Goal: Find specific page/section: Find specific page/section

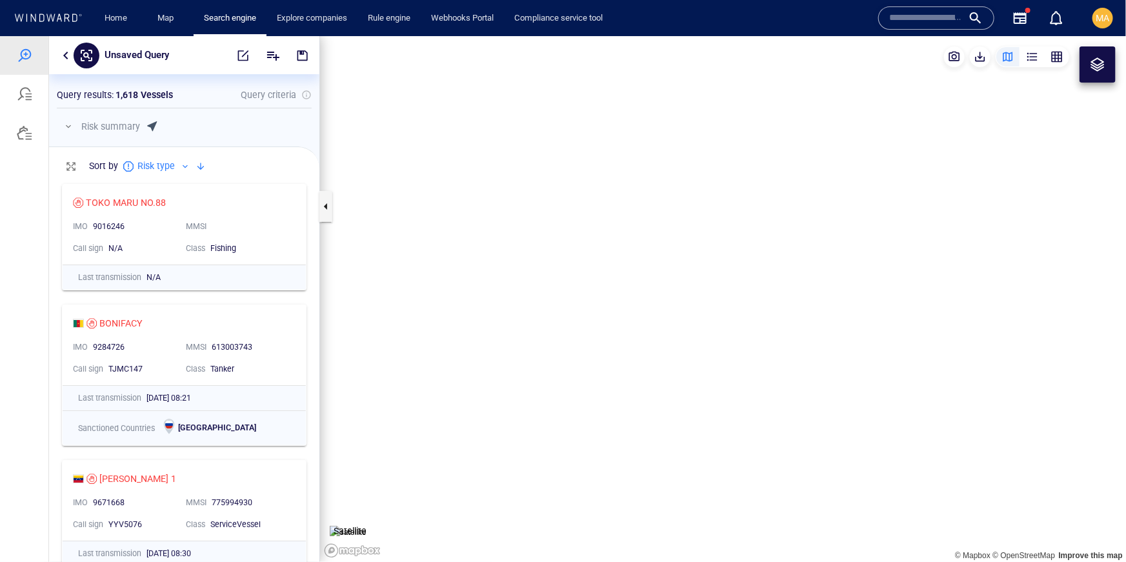
click at [1107, 13] on span "MA" at bounding box center [1104, 18] width 14 height 10
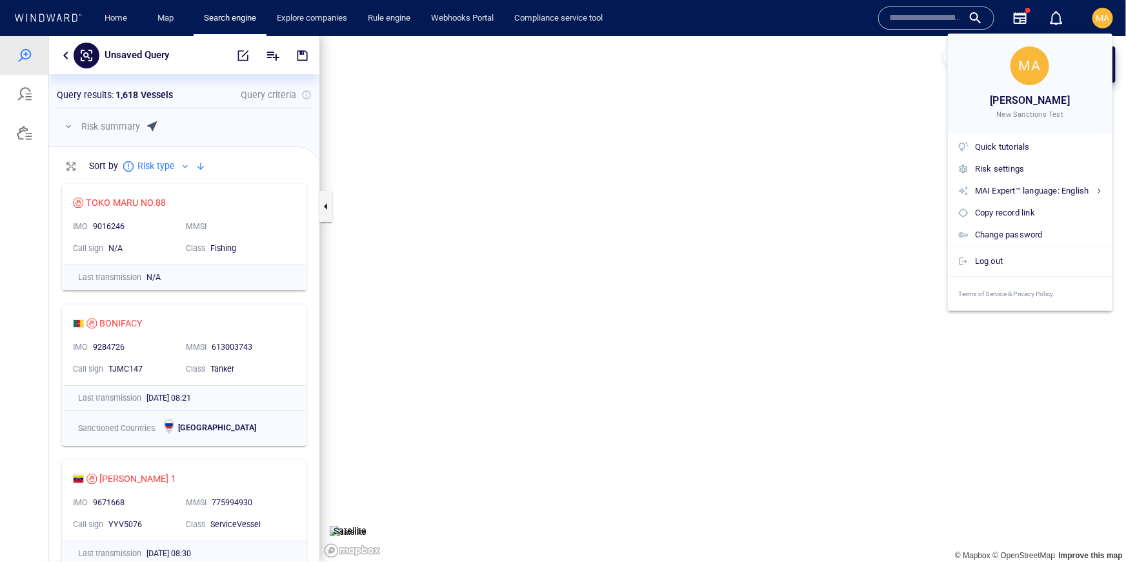
scroll to position [384, 270]
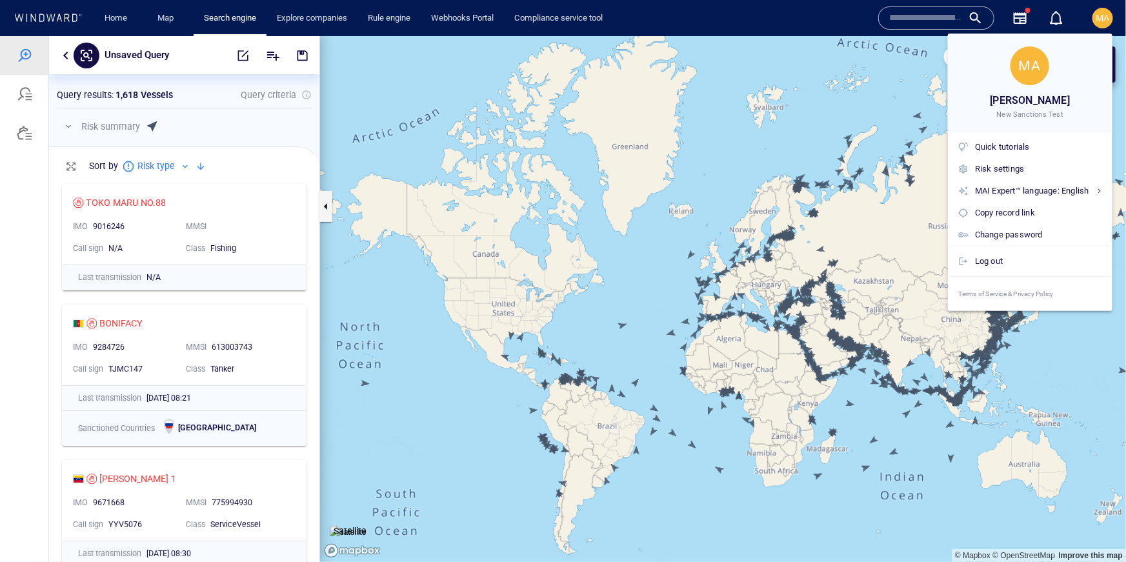
drag, startPoint x: 707, startPoint y: 159, endPoint x: 616, endPoint y: 155, distance: 90.5
click at [707, 158] on div at bounding box center [563, 281] width 1126 height 562
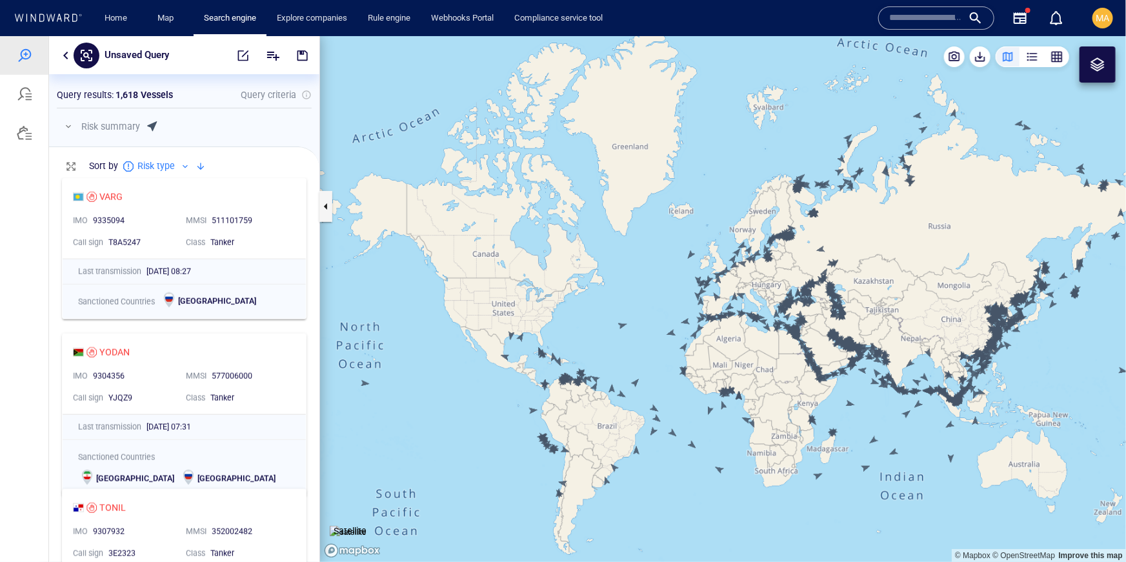
scroll to position [748, 0]
click at [101, 351] on div "YODAN" at bounding box center [114, 352] width 30 height 15
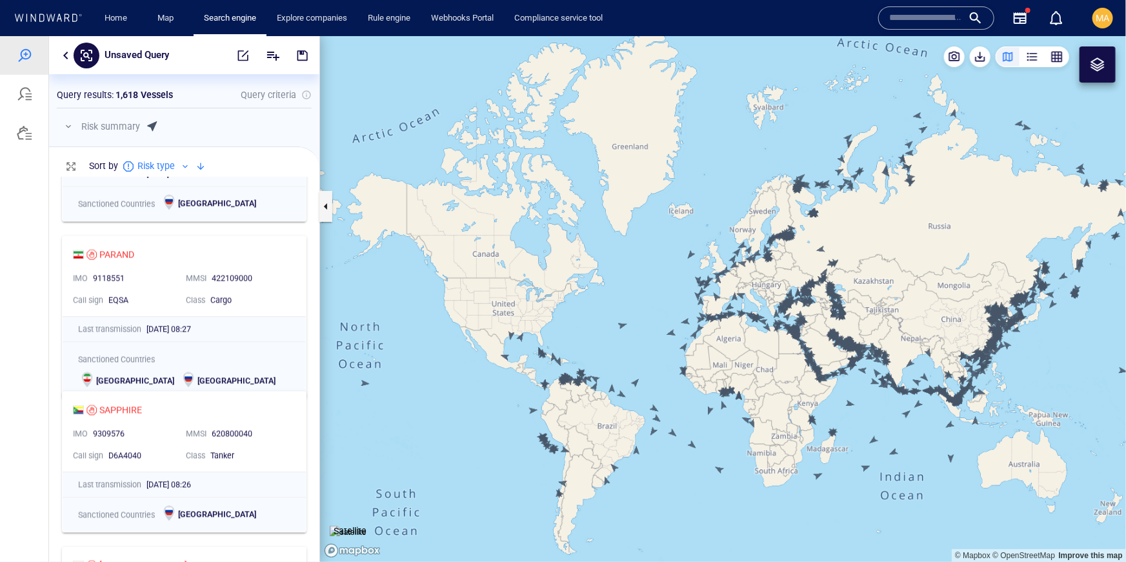
scroll to position [1390, 0]
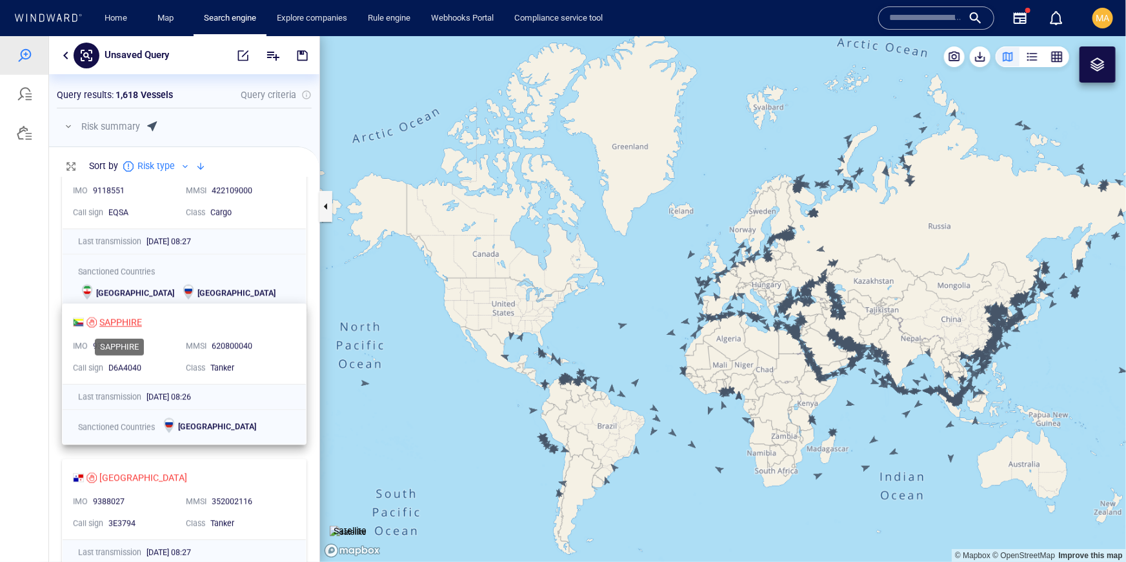
click at [115, 320] on div "SORION IMO 9274446 MMSI [PHONE_NUMBER] Call sign 3X2061 Class Tanker Last trans…" at bounding box center [184, 369] width 270 height 385
click at [125, 321] on div "SAPPHIRE" at bounding box center [120, 321] width 43 height 15
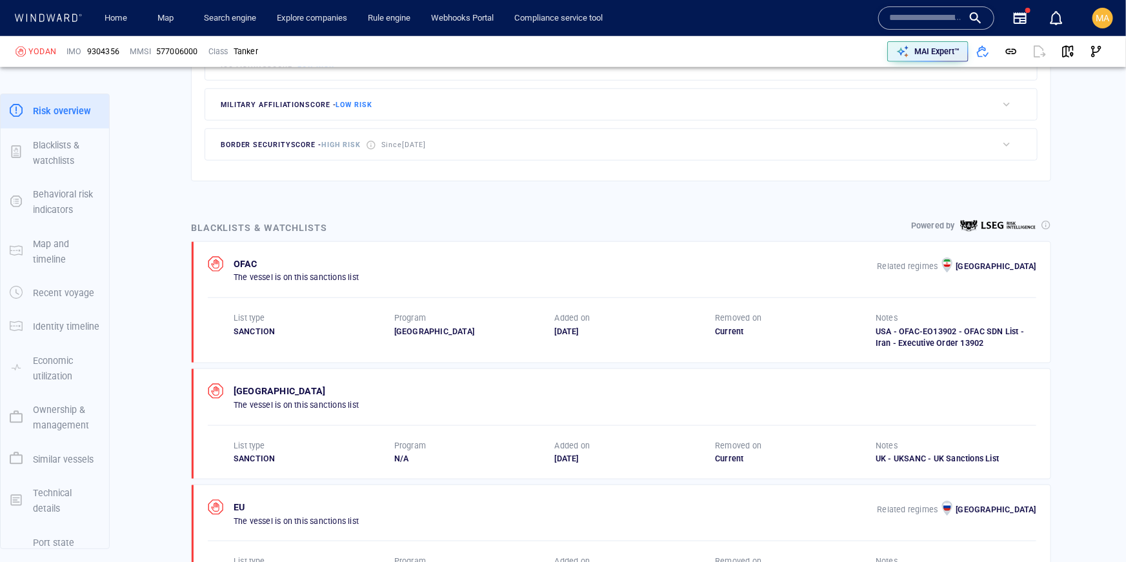
scroll to position [67, 0]
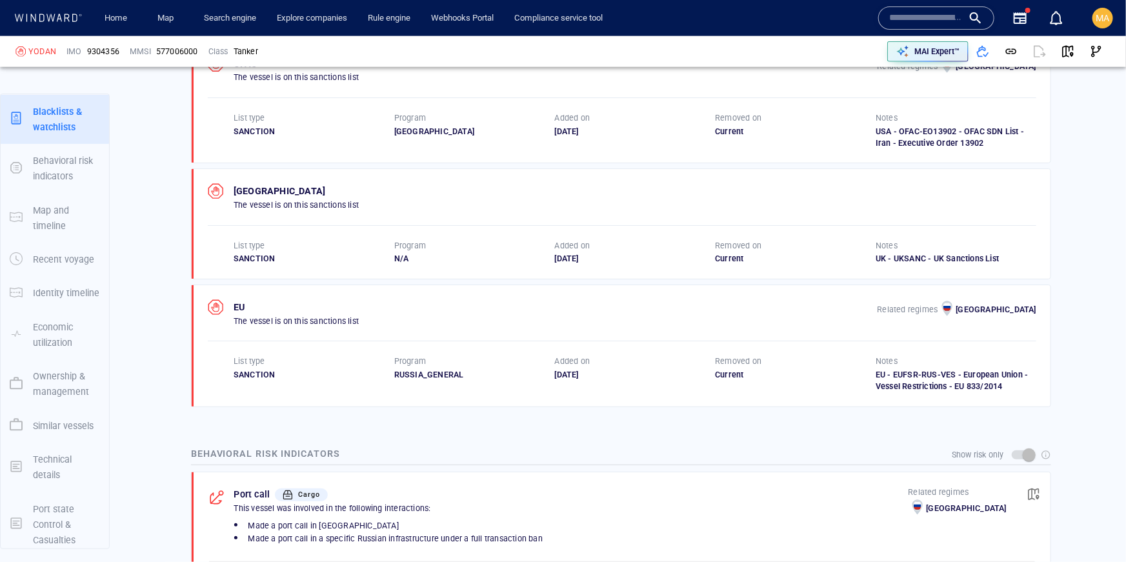
scroll to position [823, 0]
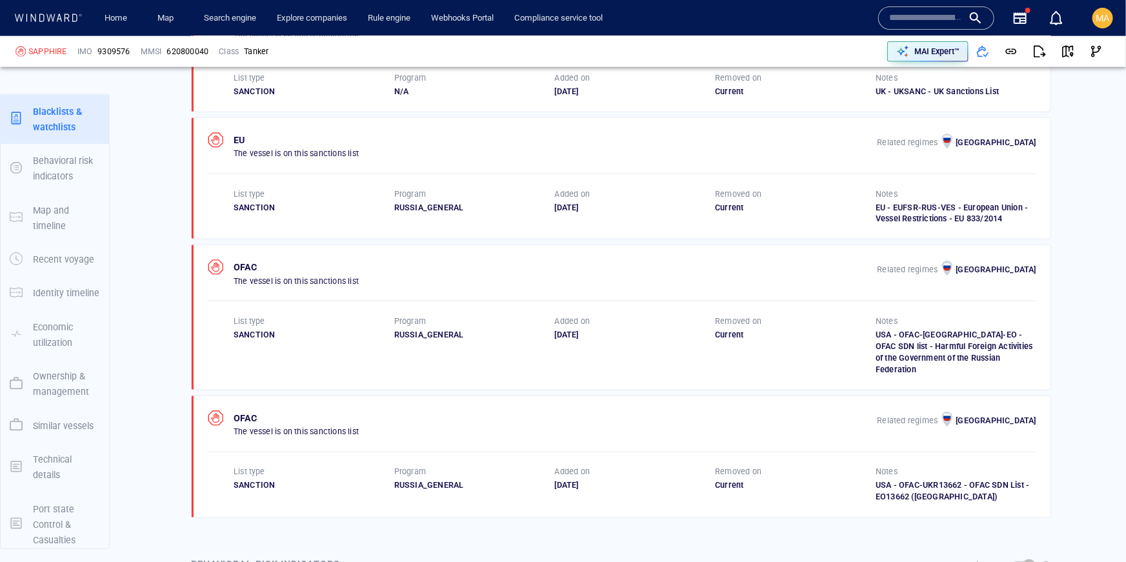
scroll to position [844, 0]
